Goal: Task Accomplishment & Management: Use online tool/utility

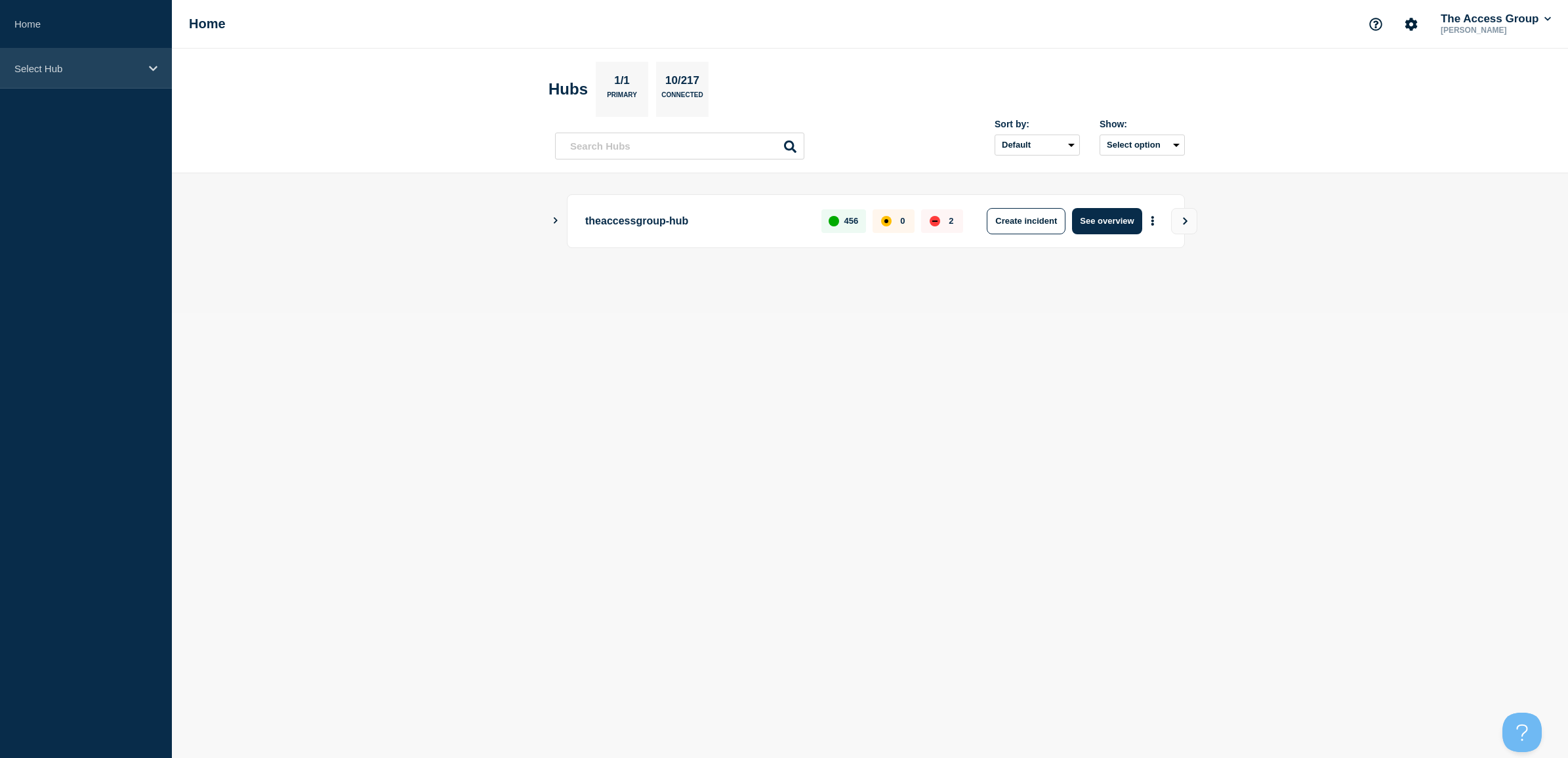
click at [41, 69] on p "Select Hub" at bounding box center [77, 68] width 126 height 11
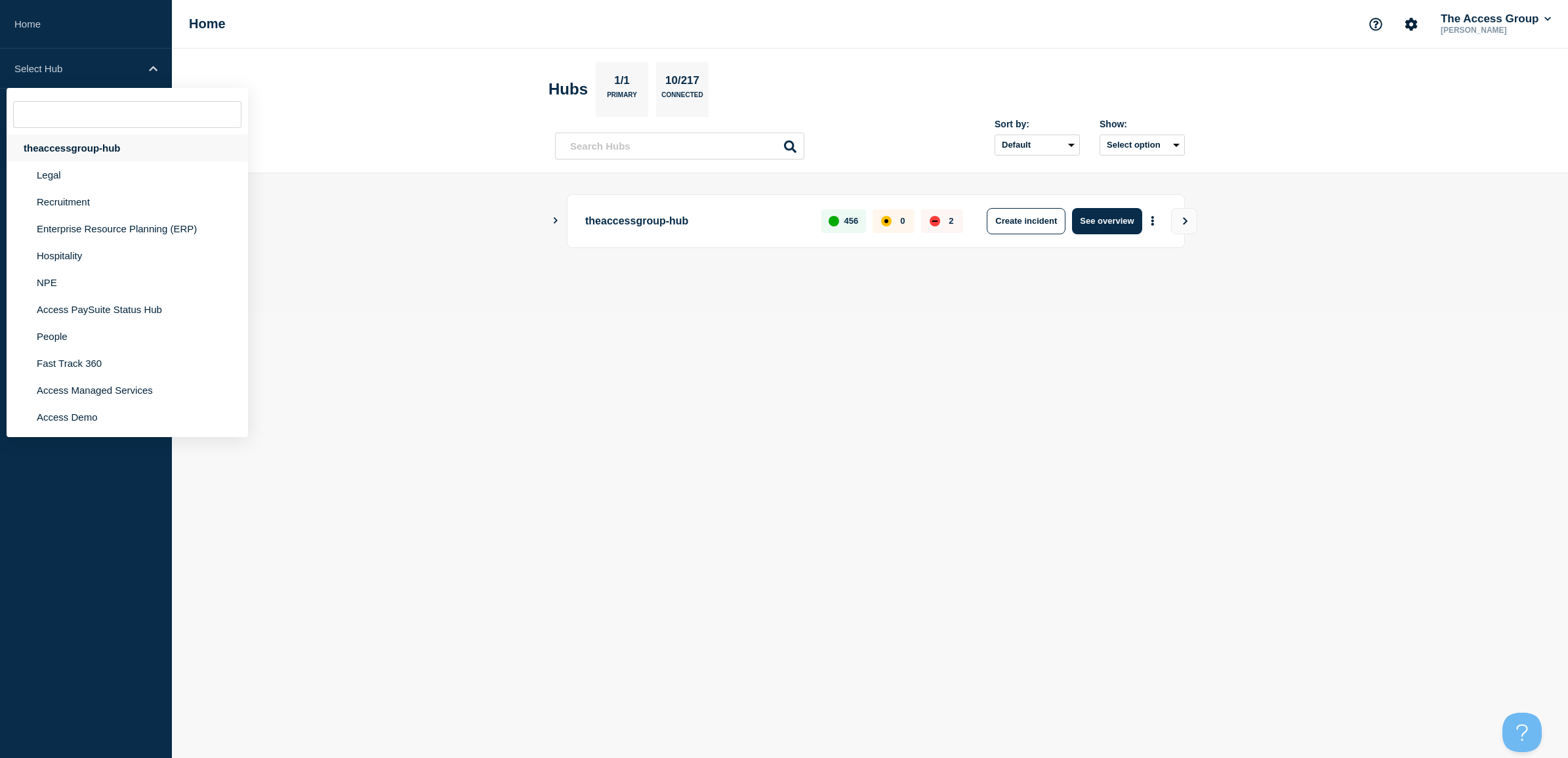
click at [41, 149] on div "theaccessgroup-hub" at bounding box center [127, 148] width 241 height 27
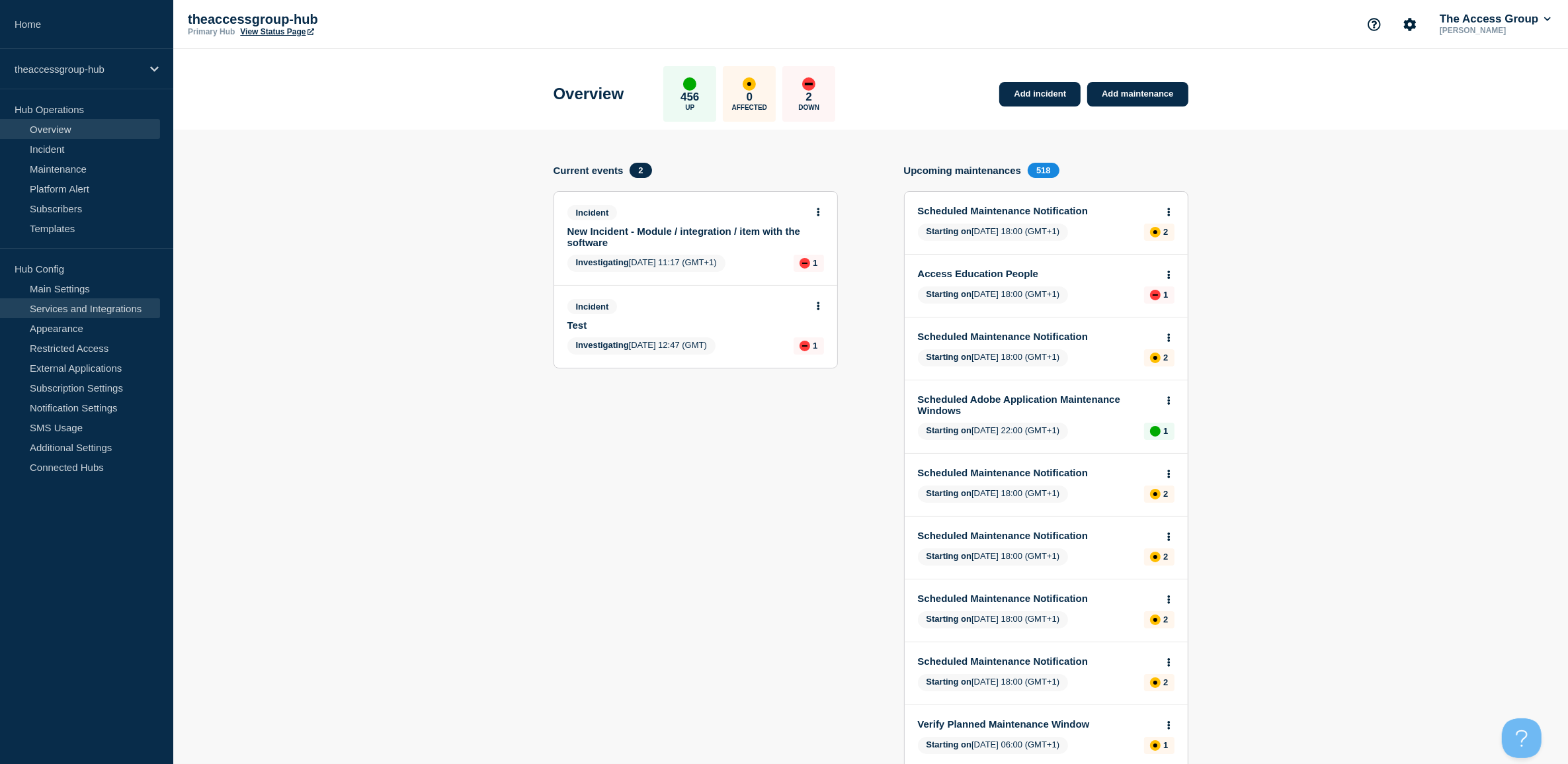
click at [73, 308] on link "Services and Integrations" at bounding box center [80, 308] width 160 height 20
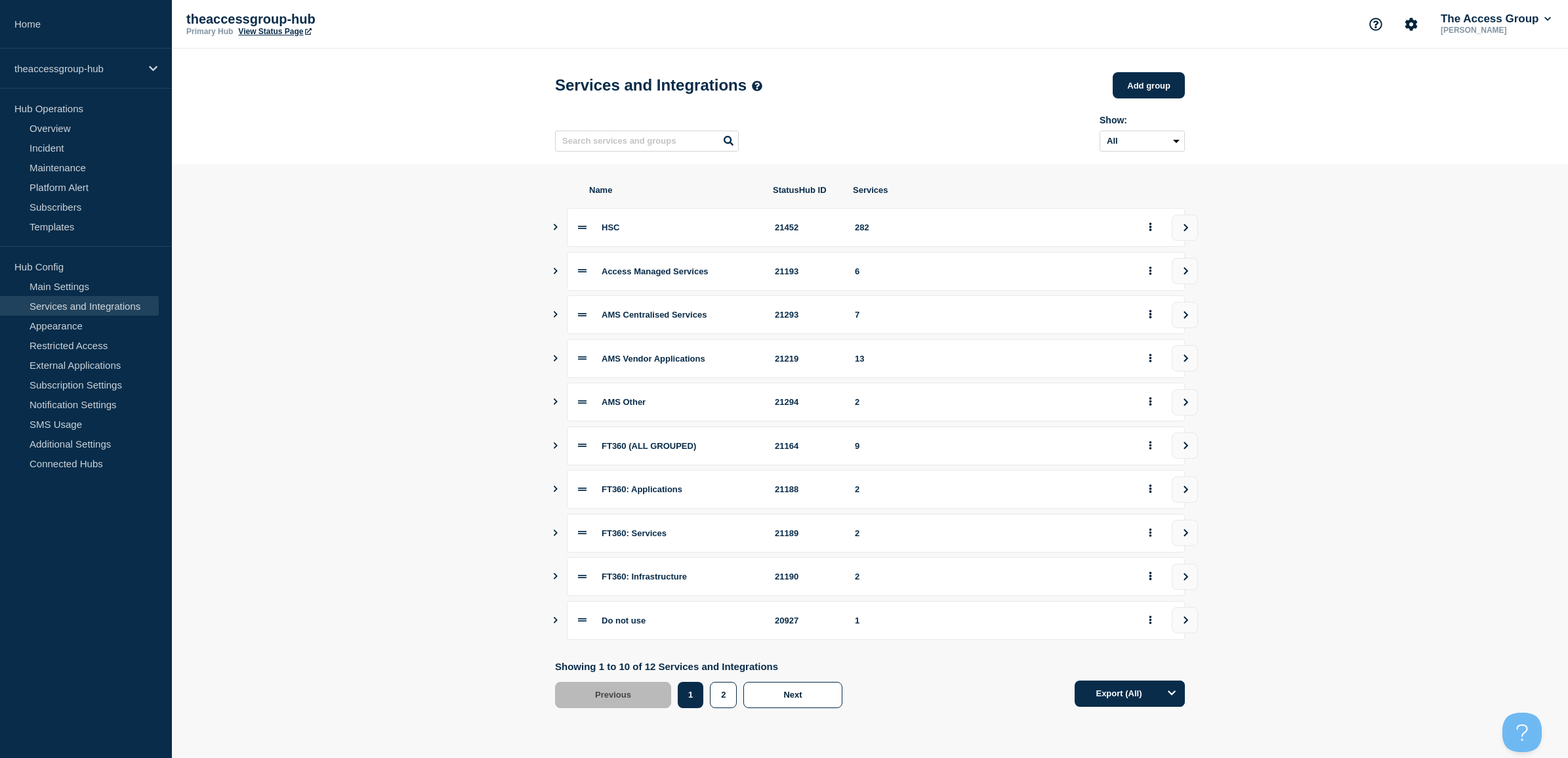
click at [553, 274] on icon "Show services" at bounding box center [555, 271] width 8 height 7
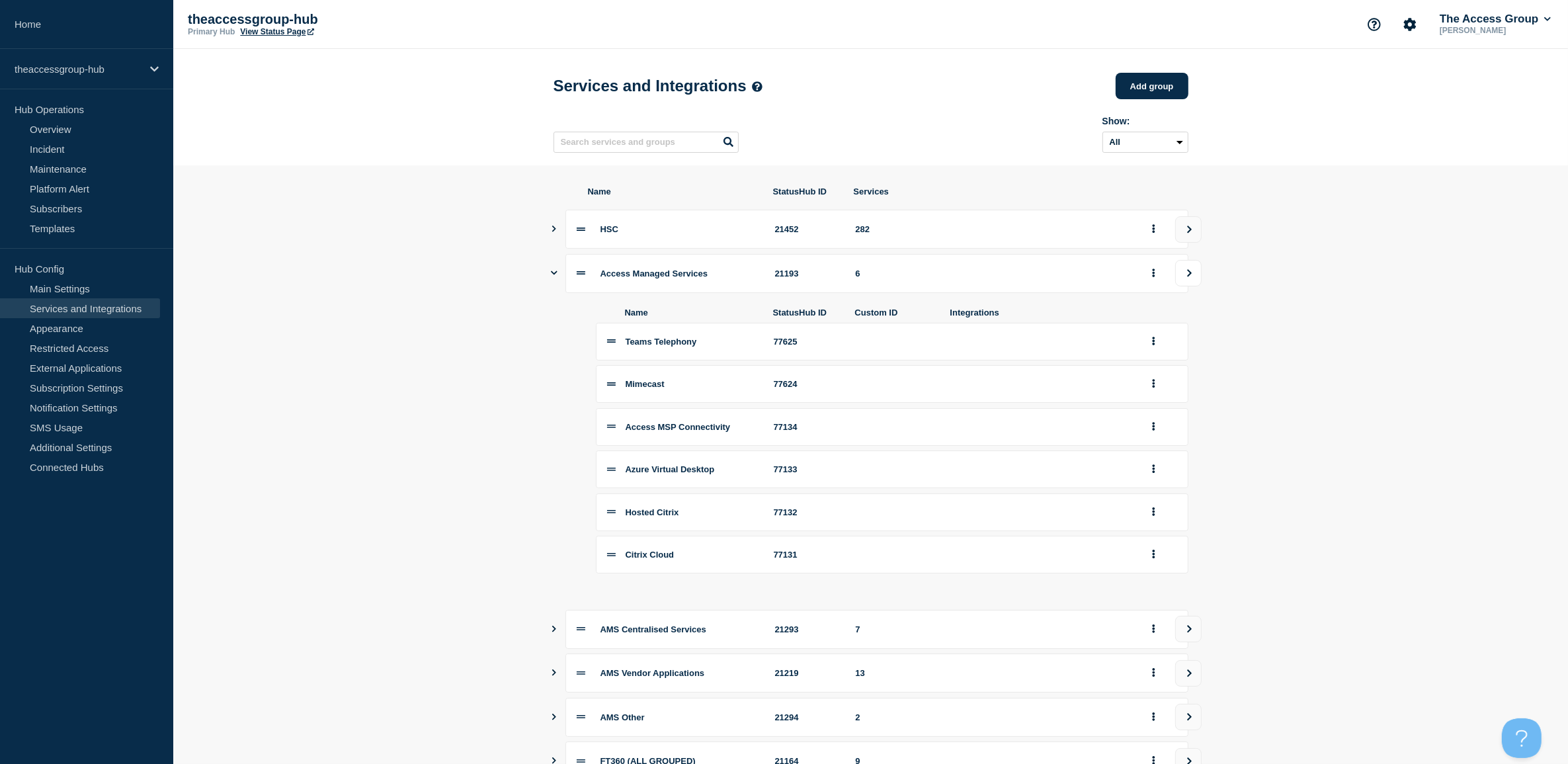
click at [1195, 278] on button "view group" at bounding box center [1188, 272] width 26 height 26
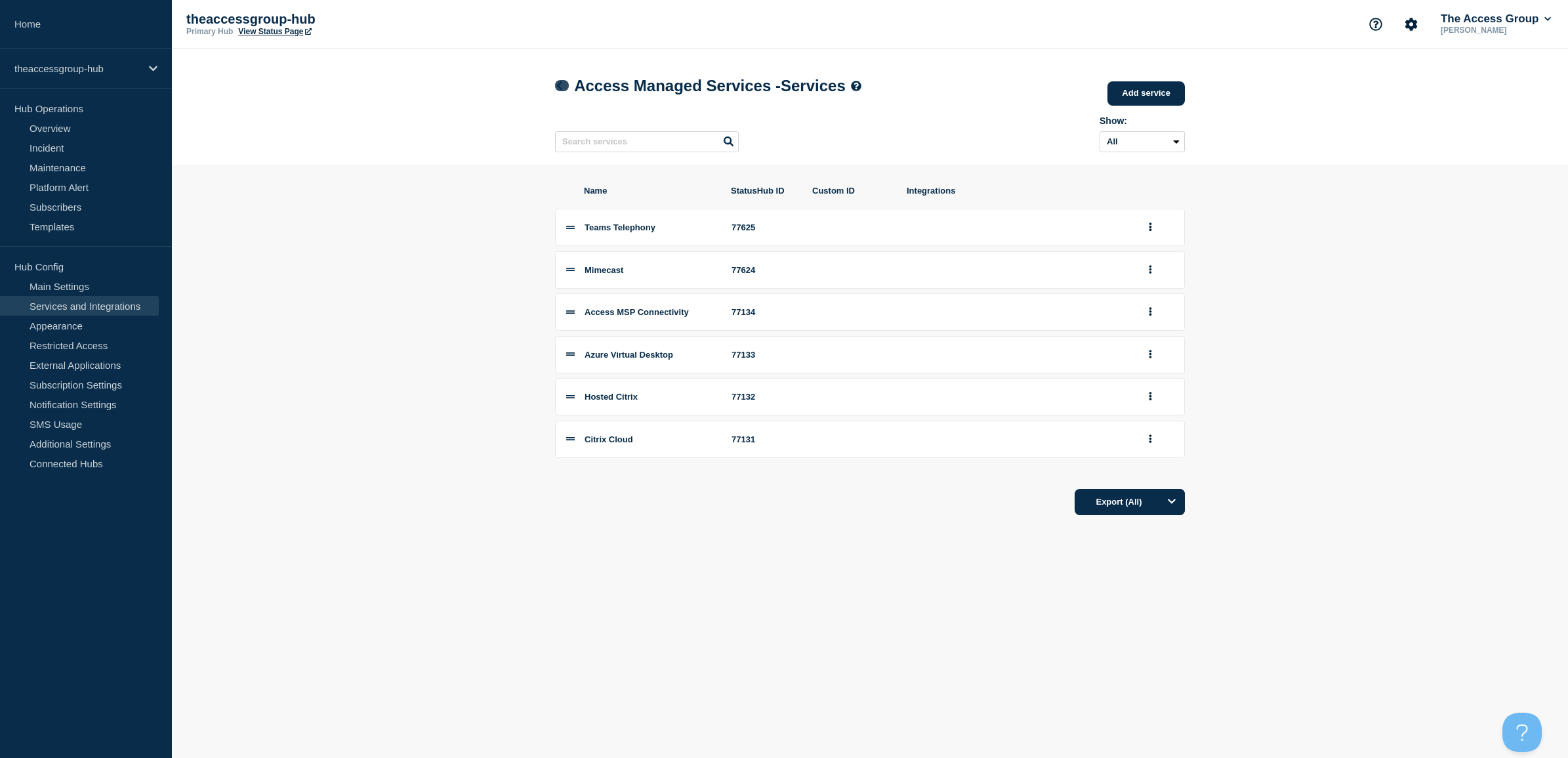
click at [562, 86] on icon at bounding box center [559, 85] width 10 height 8
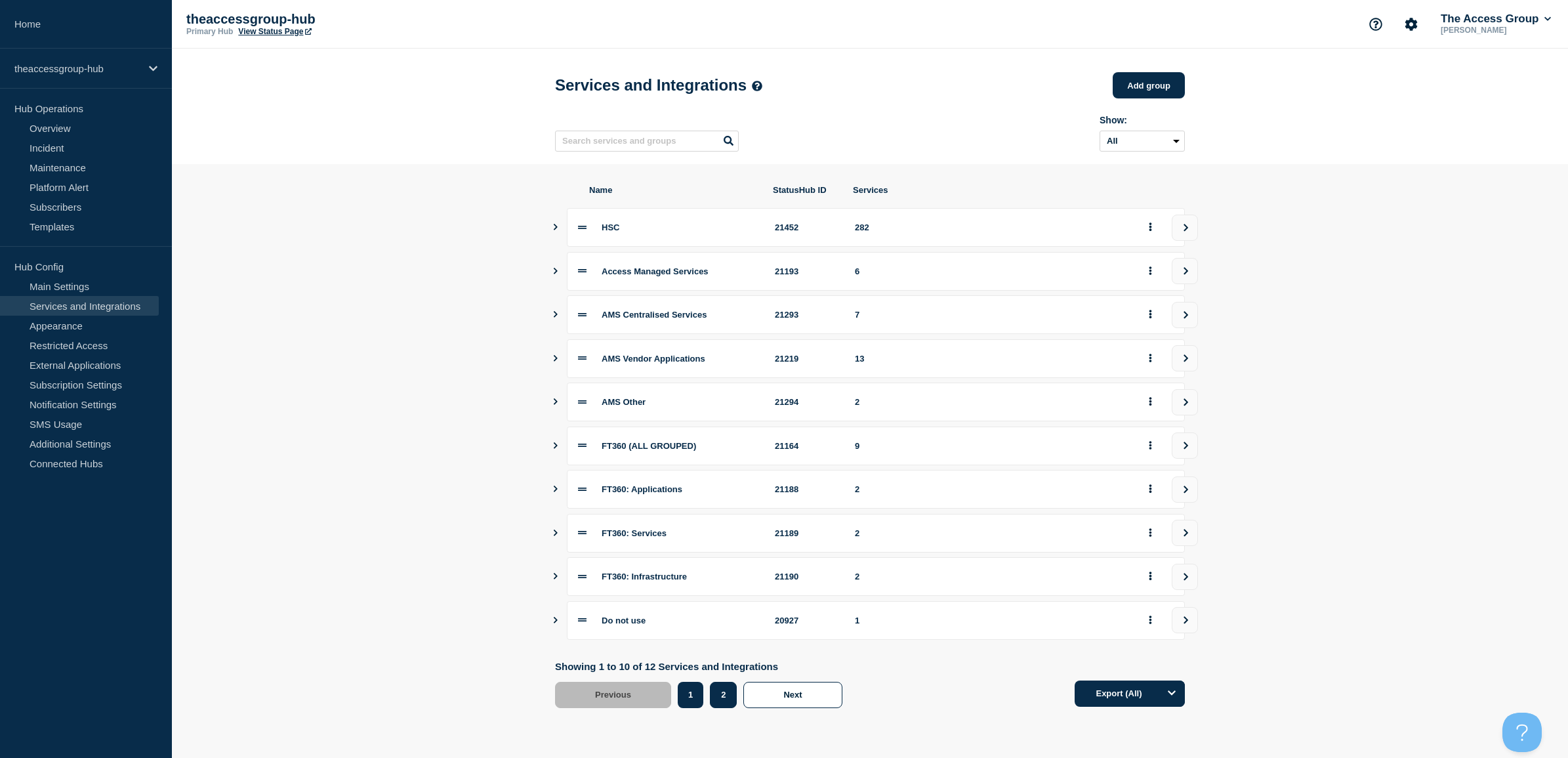
click at [727, 709] on button "2" at bounding box center [723, 695] width 27 height 26
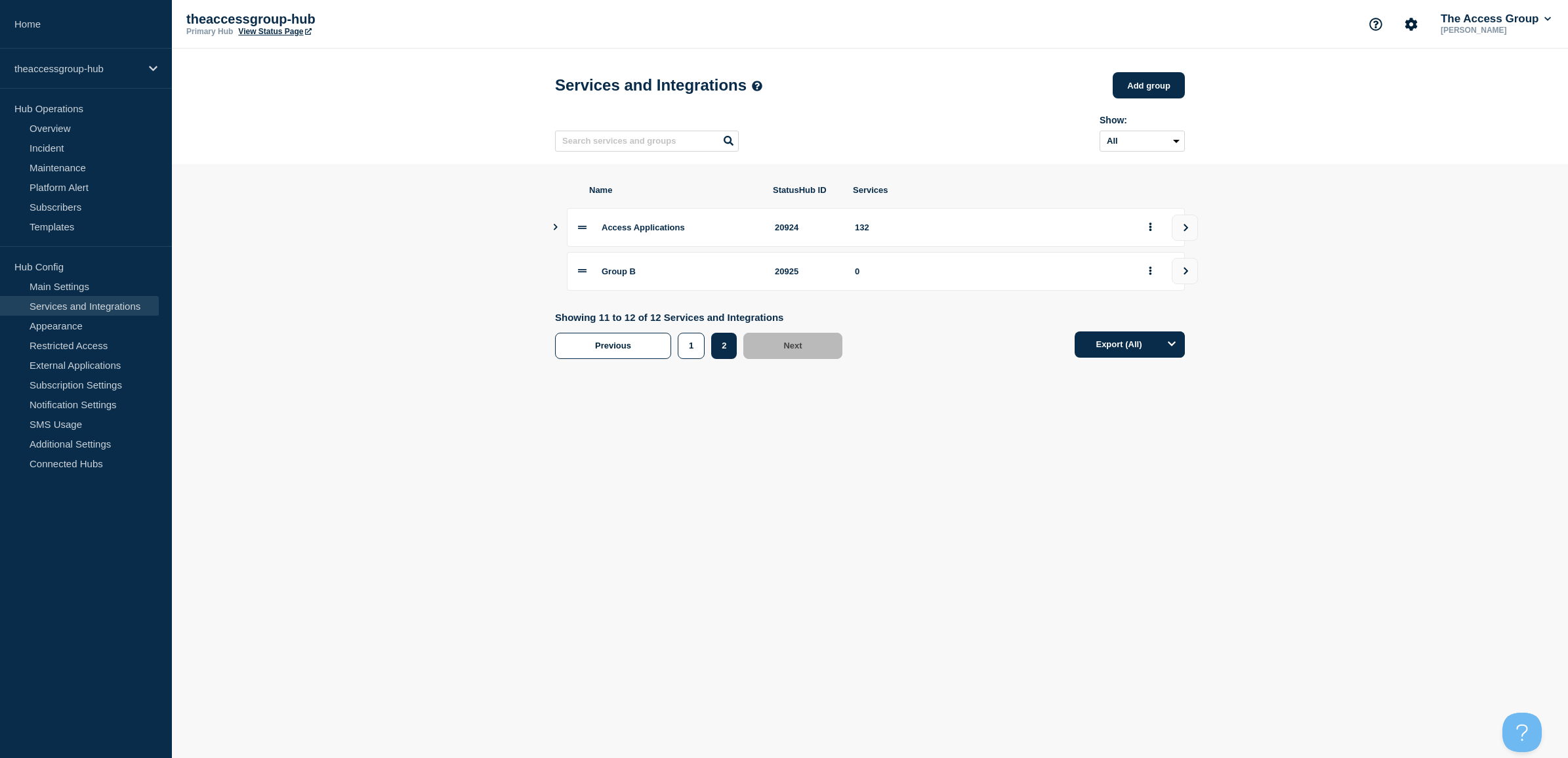
click at [555, 231] on icon "Show services" at bounding box center [555, 227] width 8 height 7
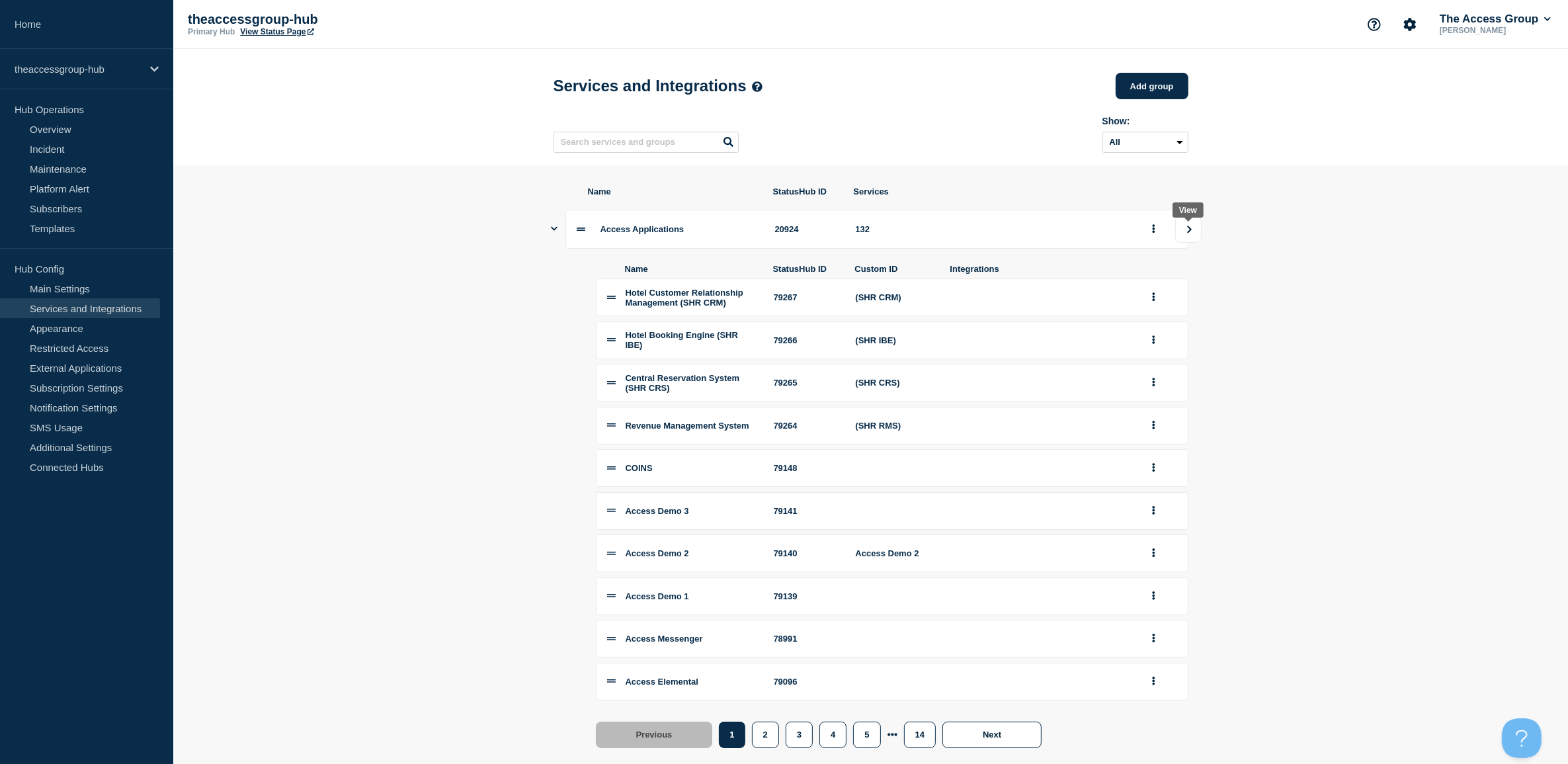
click at [1179, 237] on button "view group" at bounding box center [1188, 229] width 26 height 26
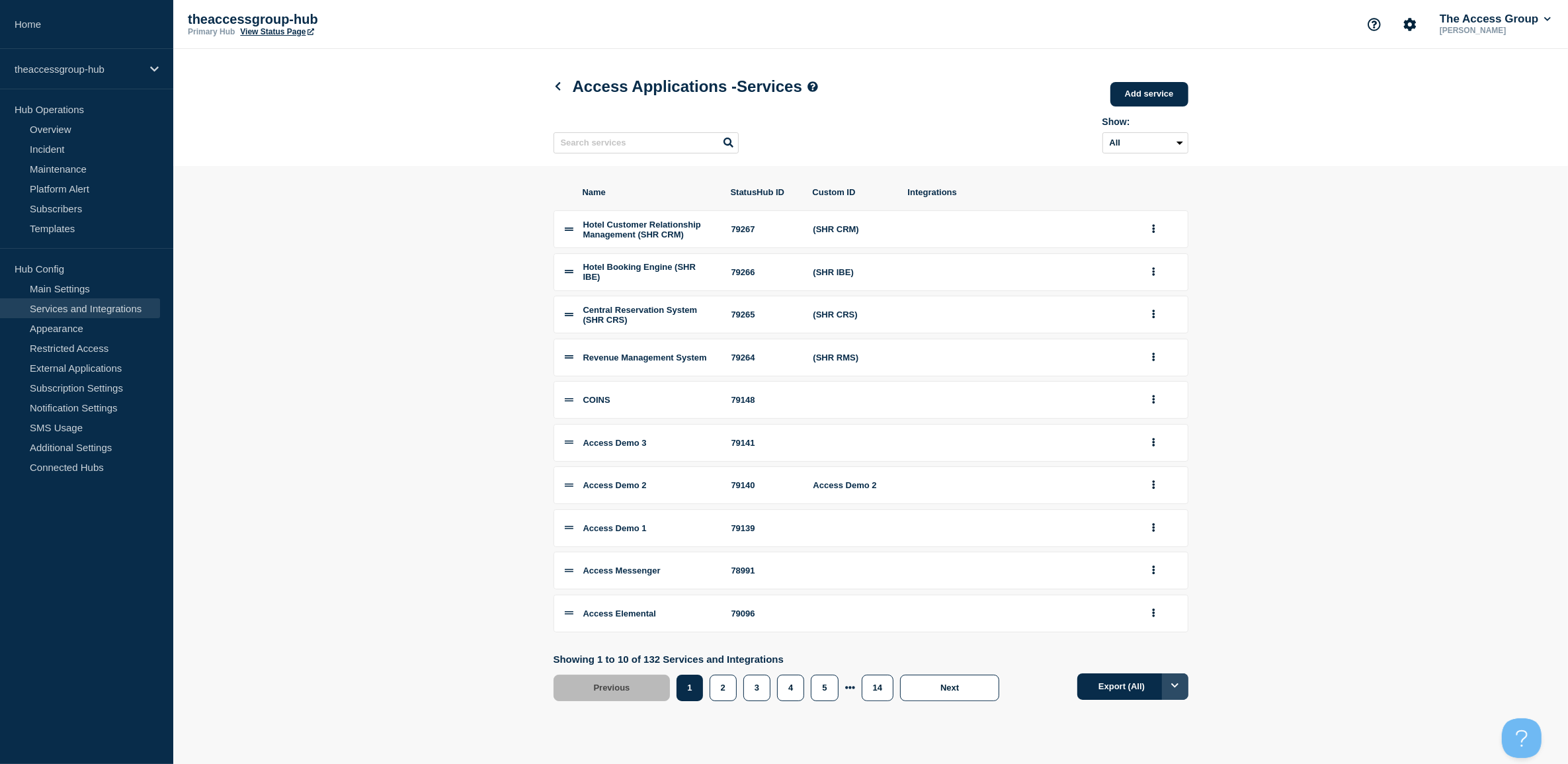
click at [1184, 700] on button "Options" at bounding box center [1175, 686] width 26 height 26
click at [1095, 723] on icon at bounding box center [1094, 716] width 13 height 13
click at [1091, 700] on button "Export (All)" at bounding box center [1133, 686] width 111 height 26
